Goal: Check status: Check status

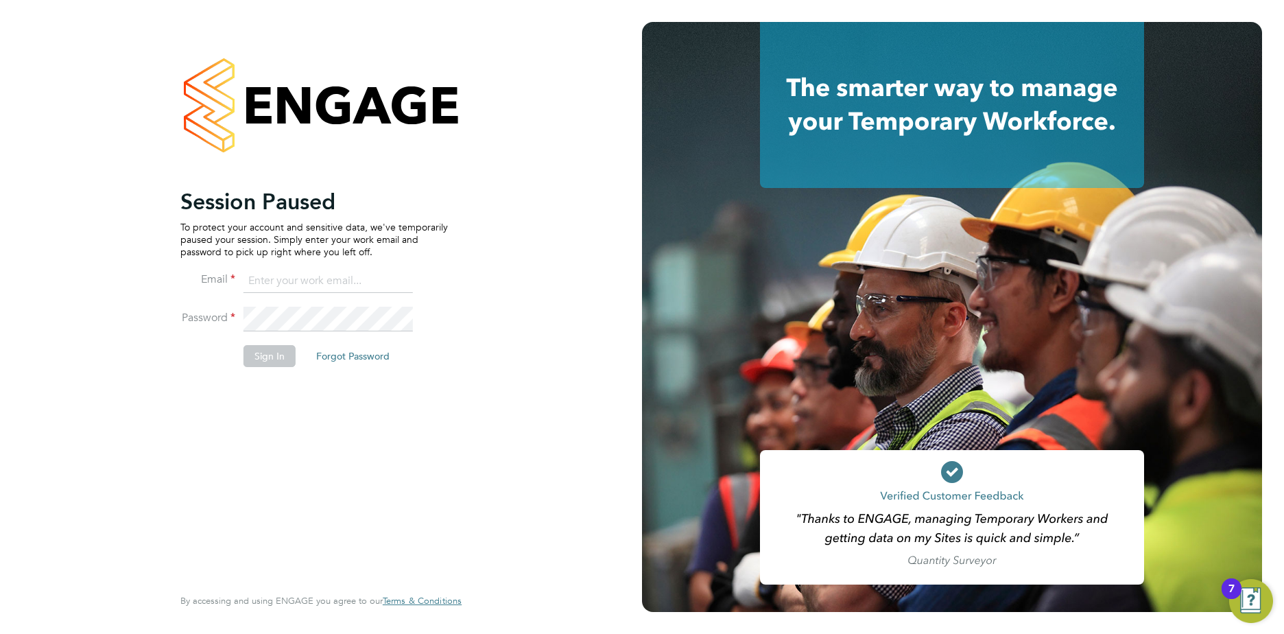
click at [260, 279] on input at bounding box center [328, 281] width 169 height 25
type input "sara.blatcher@apleona.com"
click at [268, 355] on button "Sign In" at bounding box center [270, 356] width 52 height 22
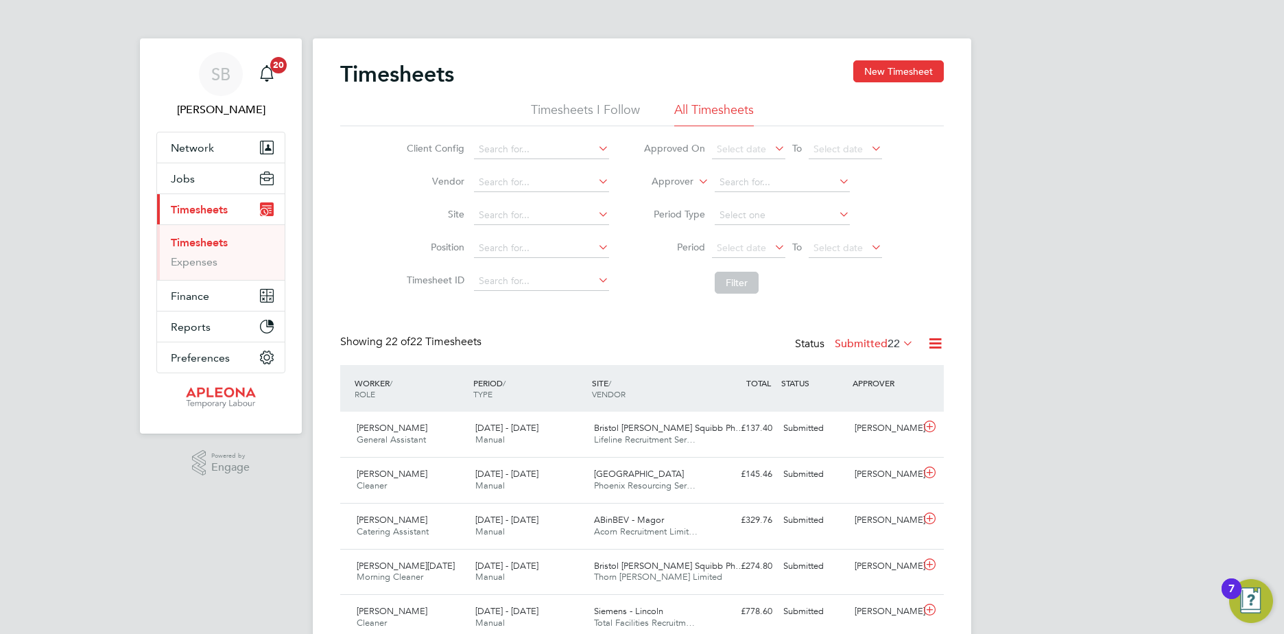
click at [900, 342] on icon at bounding box center [900, 342] width 0 height 19
click at [848, 424] on li "Approved" at bounding box center [851, 425] width 63 height 19
click at [490, 209] on input at bounding box center [541, 215] width 135 height 19
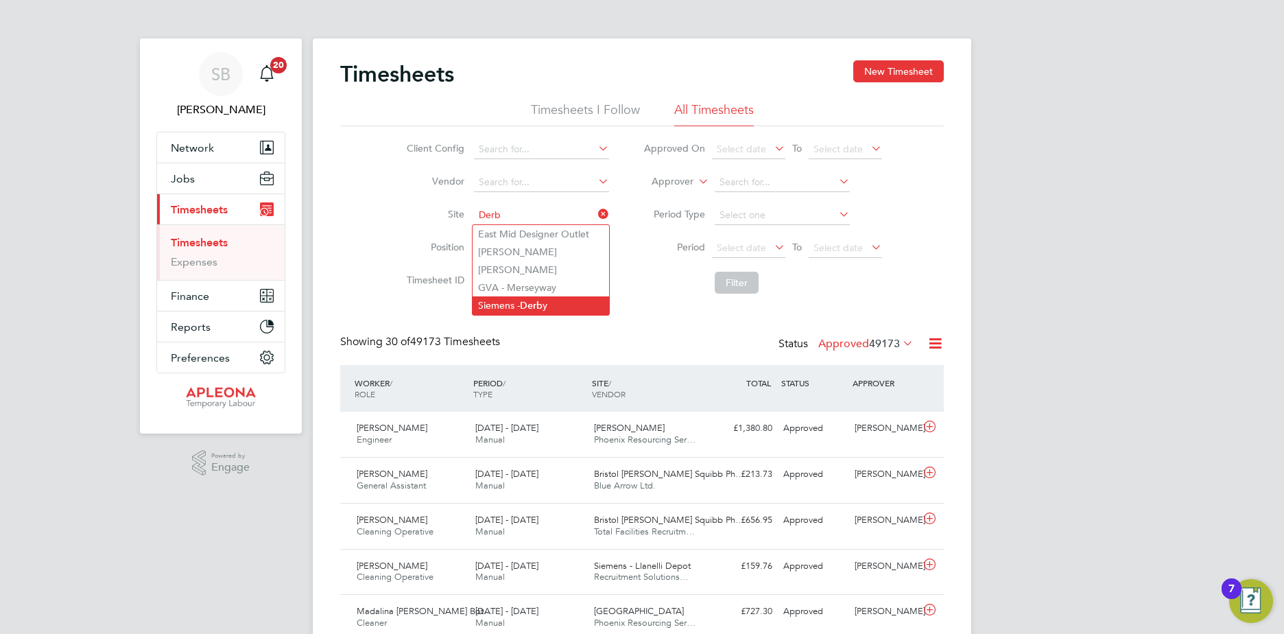
click at [532, 303] on b "Derb" at bounding box center [531, 306] width 23 height 12
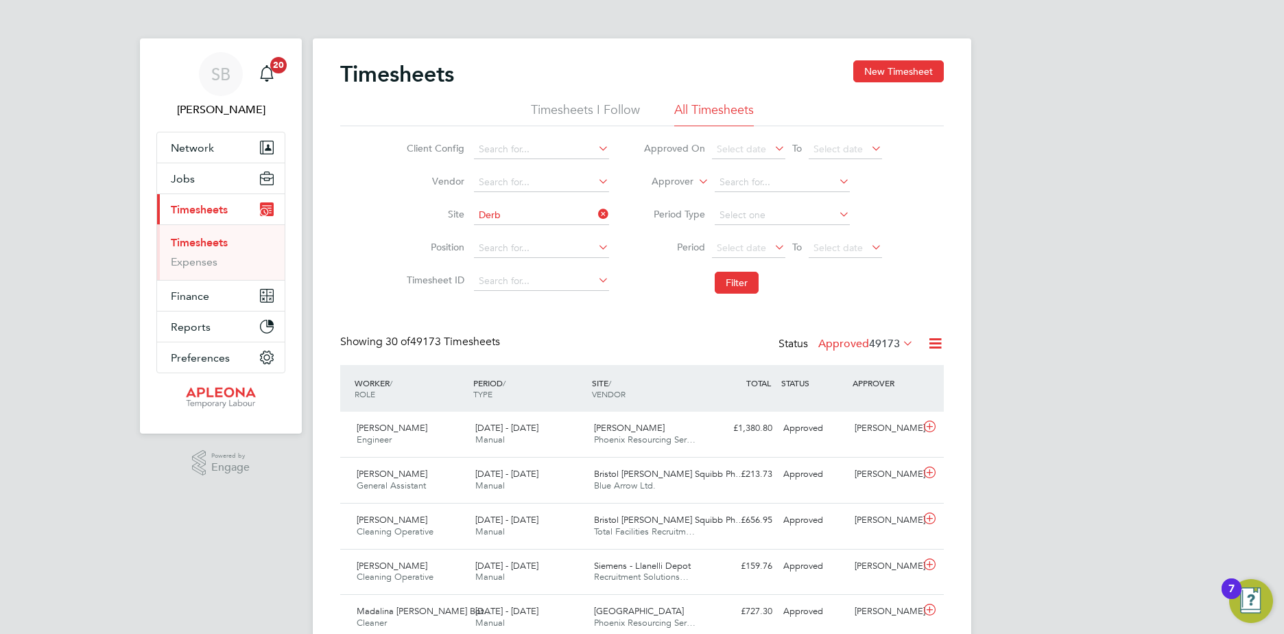
type input "Siemens - [GEOGRAPHIC_DATA]"
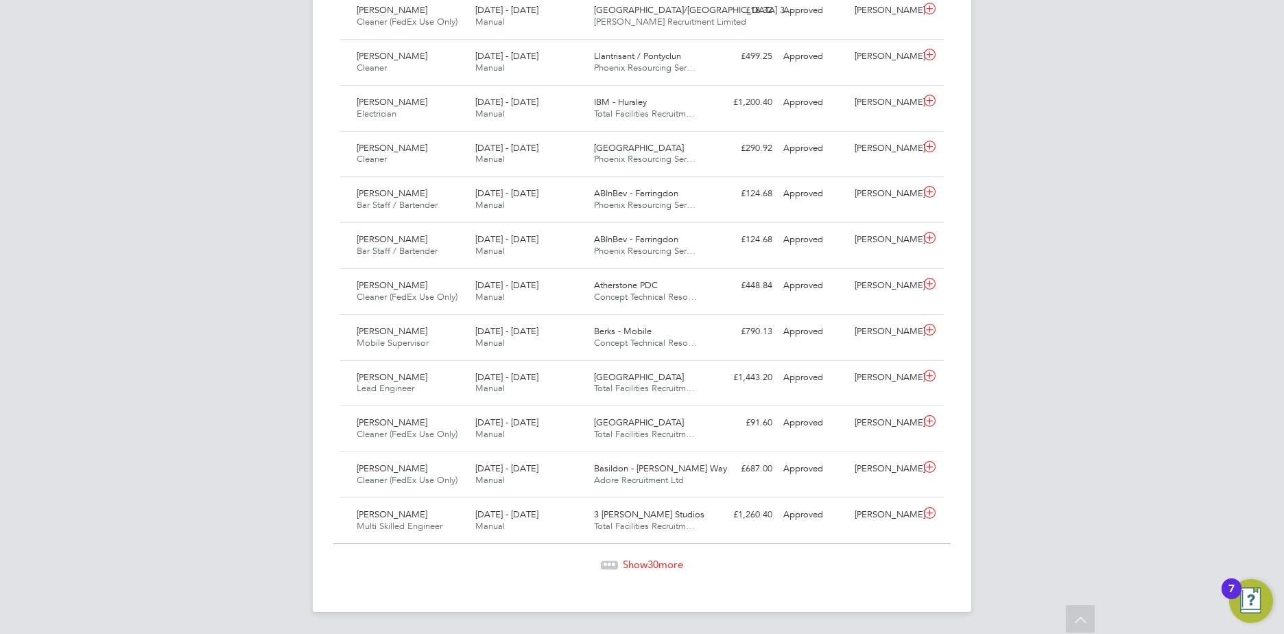
click at [641, 565] on span "Show 30 more" at bounding box center [653, 564] width 60 height 13
click at [642, 564] on span "Show -30 more" at bounding box center [653, 564] width 64 height 13
click at [644, 564] on span "Show -30 more" at bounding box center [653, 564] width 64 height 13
click at [668, 562] on span "Show -30 more" at bounding box center [653, 564] width 64 height 13
click at [674, 560] on span "Show -30 more" at bounding box center [653, 564] width 64 height 13
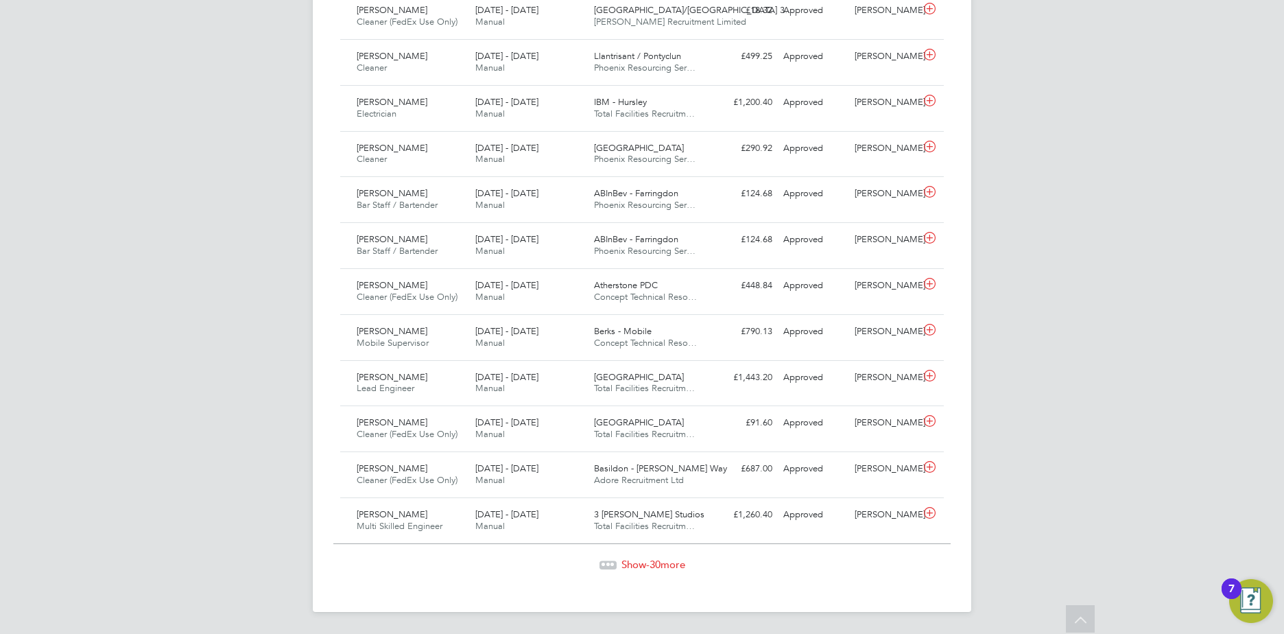
click at [676, 560] on span "Show -30 more" at bounding box center [653, 564] width 64 height 13
click at [673, 562] on span "Show -30 more" at bounding box center [653, 564] width 64 height 13
click at [663, 561] on span "Show -30 more" at bounding box center [653, 564] width 64 height 13
click at [676, 562] on span "Show -30 more" at bounding box center [653, 564] width 64 height 13
click at [678, 562] on span "Show -30 more" at bounding box center [653, 564] width 64 height 13
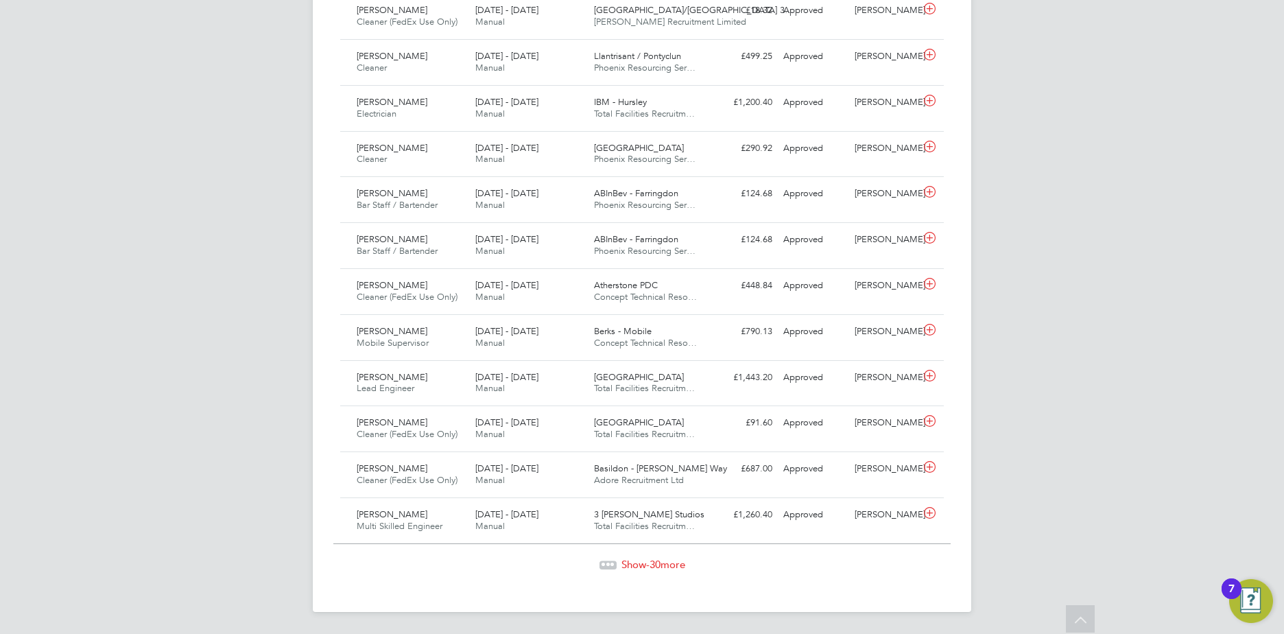
click at [634, 564] on span "Show -30 more" at bounding box center [653, 564] width 64 height 13
click at [634, 563] on span "Show -30 more" at bounding box center [653, 564] width 64 height 13
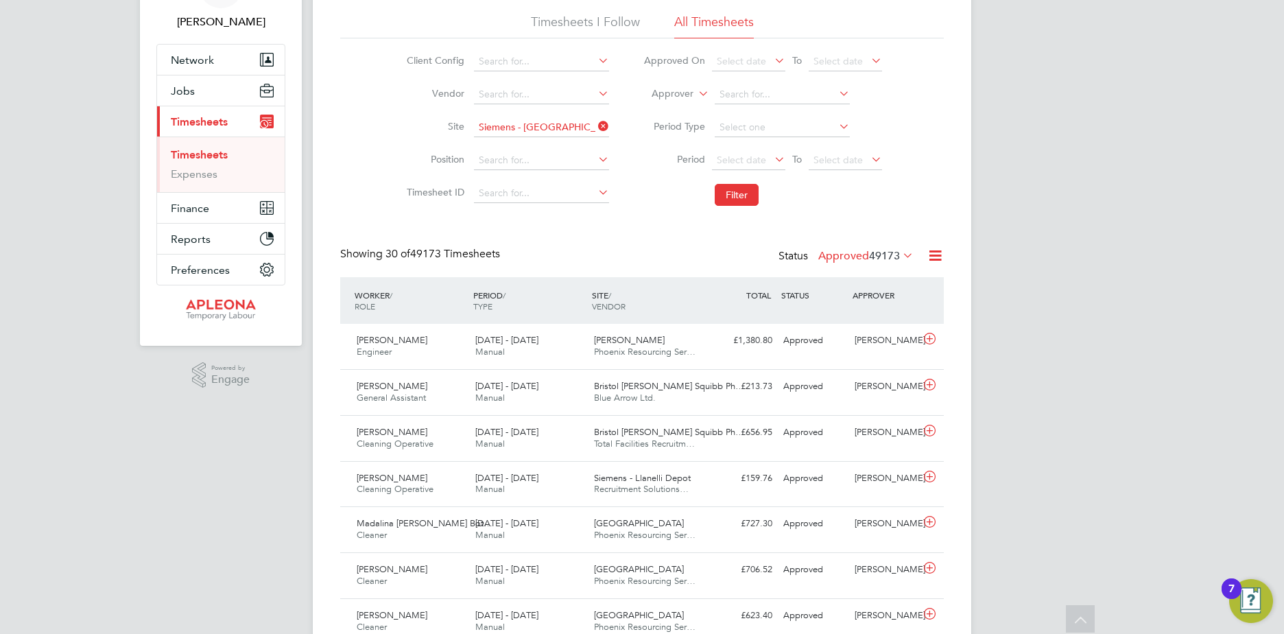
click at [836, 122] on icon at bounding box center [836, 126] width 0 height 19
click at [711, 163] on li "Period Select date To Select date" at bounding box center [762, 160] width 273 height 33
click at [772, 160] on icon at bounding box center [772, 159] width 0 height 19
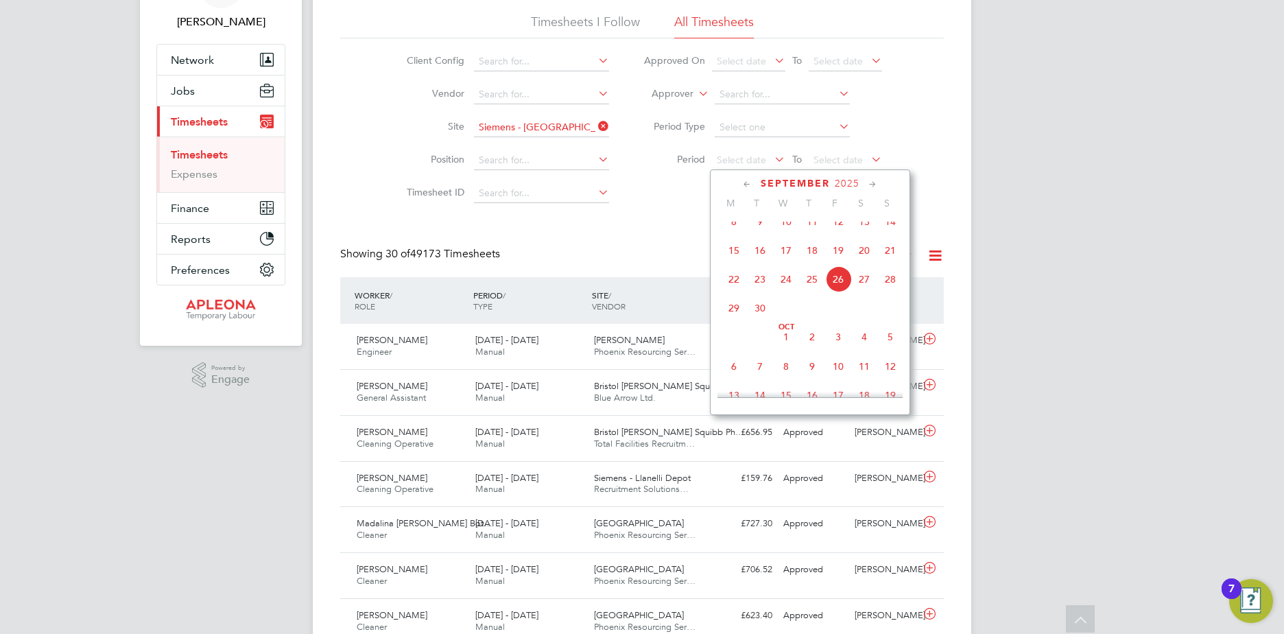
click at [748, 183] on icon at bounding box center [747, 184] width 13 height 15
click at [865, 380] on span "6" at bounding box center [864, 372] width 26 height 26
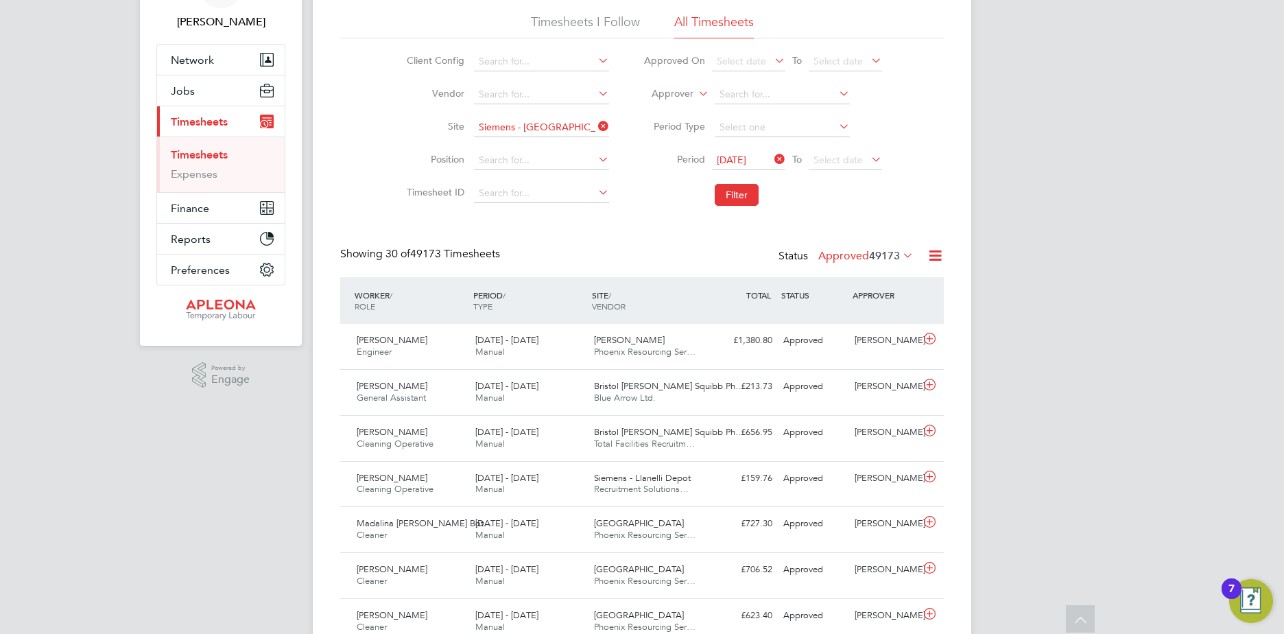
click at [868, 158] on icon at bounding box center [868, 159] width 0 height 19
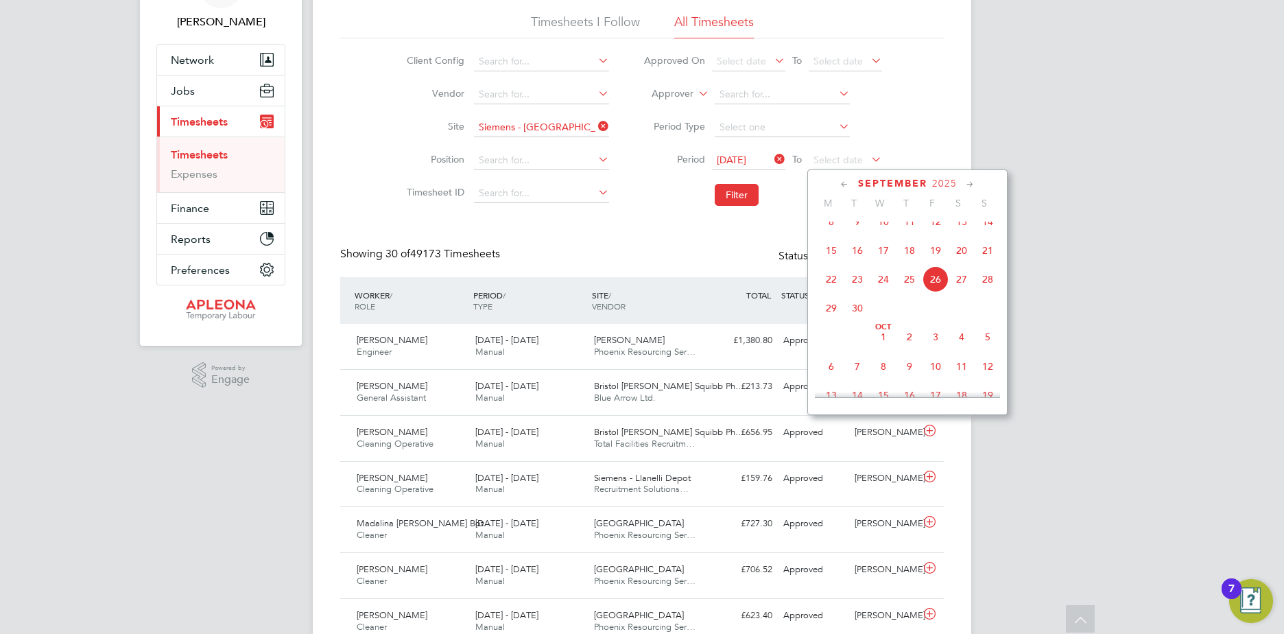
click at [936, 229] on span "12" at bounding box center [936, 222] width 26 height 26
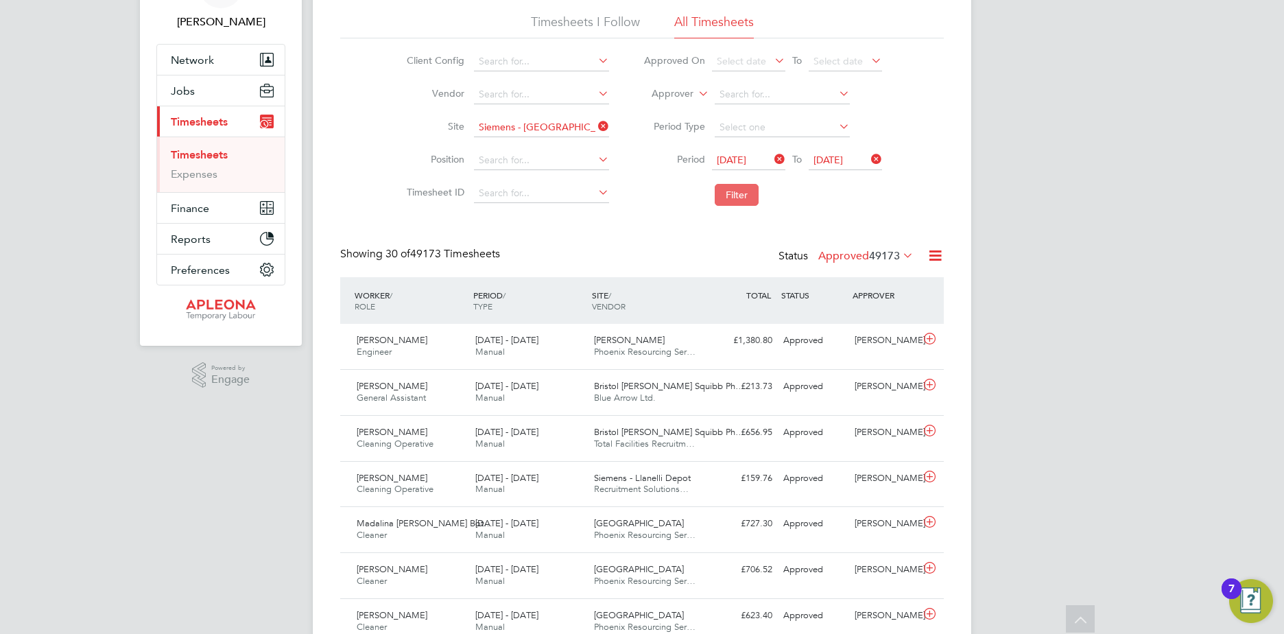
click at [741, 192] on button "Filter" at bounding box center [737, 195] width 44 height 22
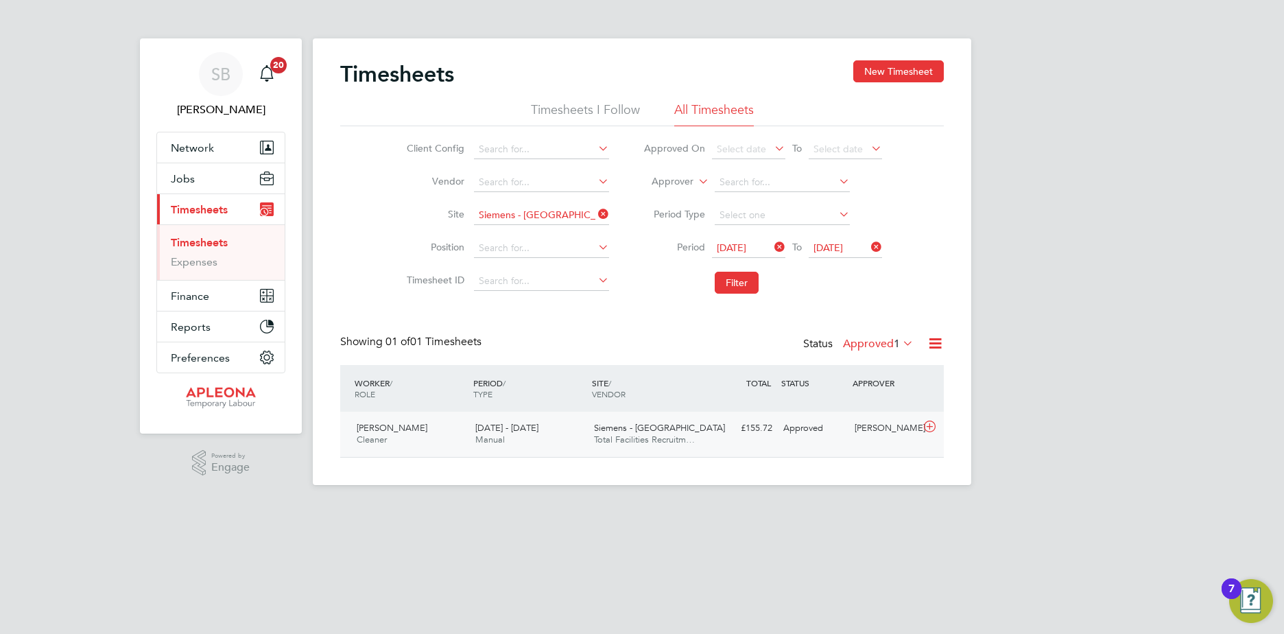
click at [503, 429] on span "[DATE] - [DATE]" at bounding box center [506, 428] width 63 height 12
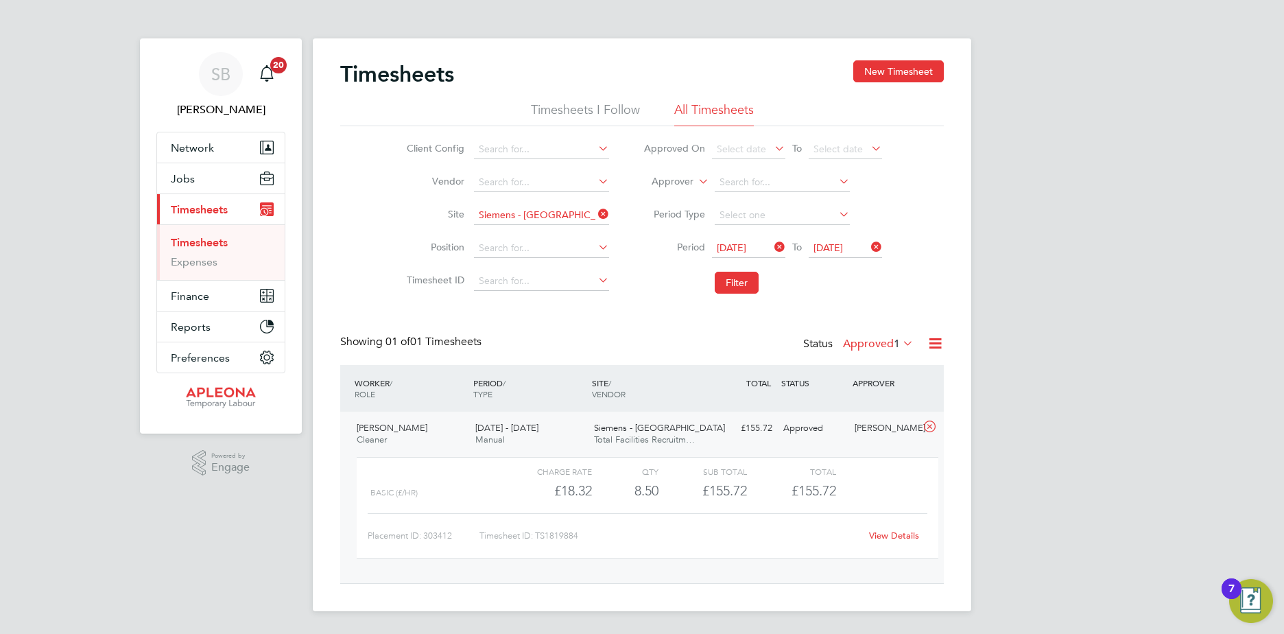
scroll to position [23, 134]
